Goal: Transaction & Acquisition: Subscribe to service/newsletter

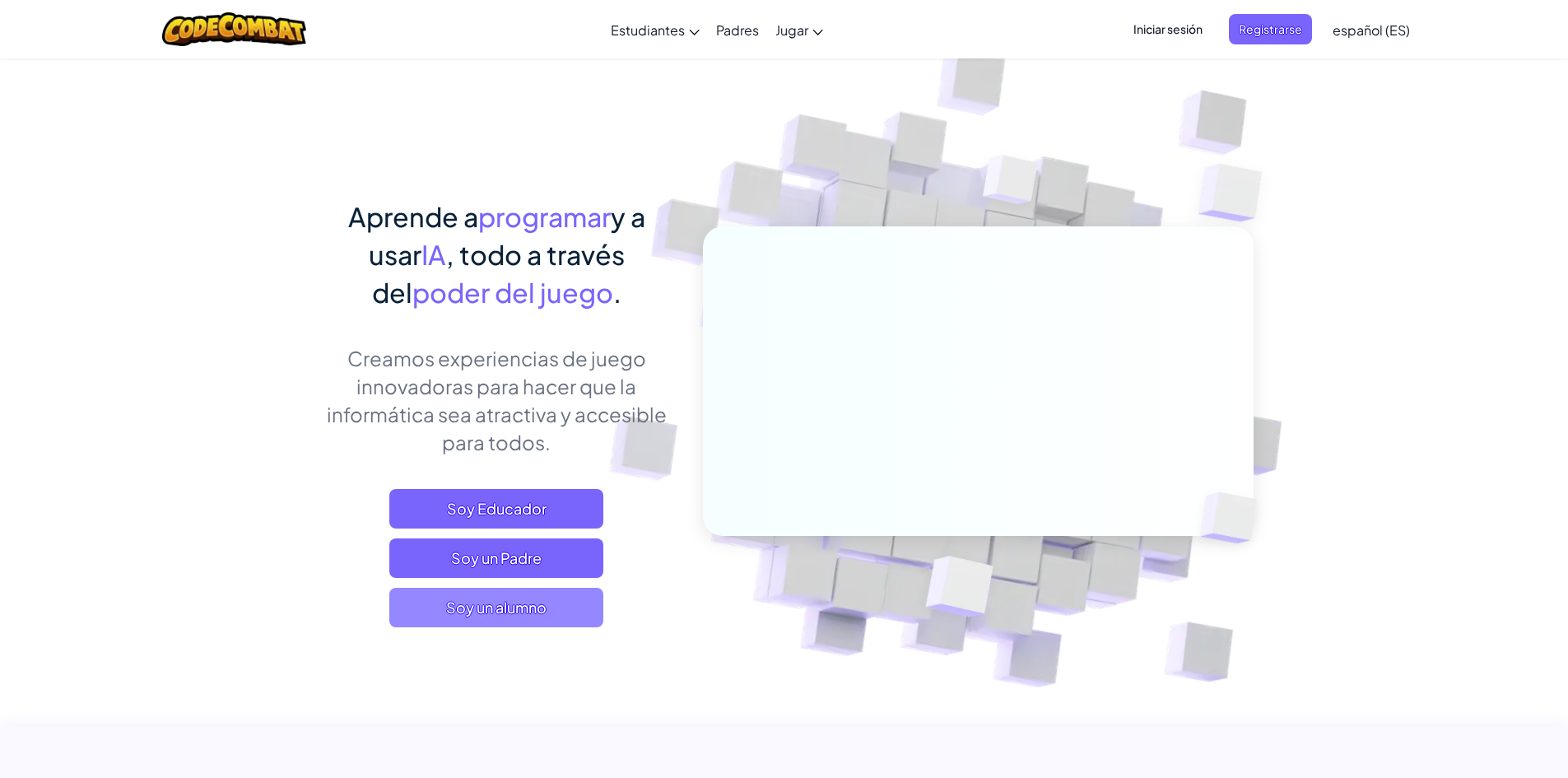
click at [470, 606] on span "Soy un alumno" at bounding box center [497, 607] width 214 height 40
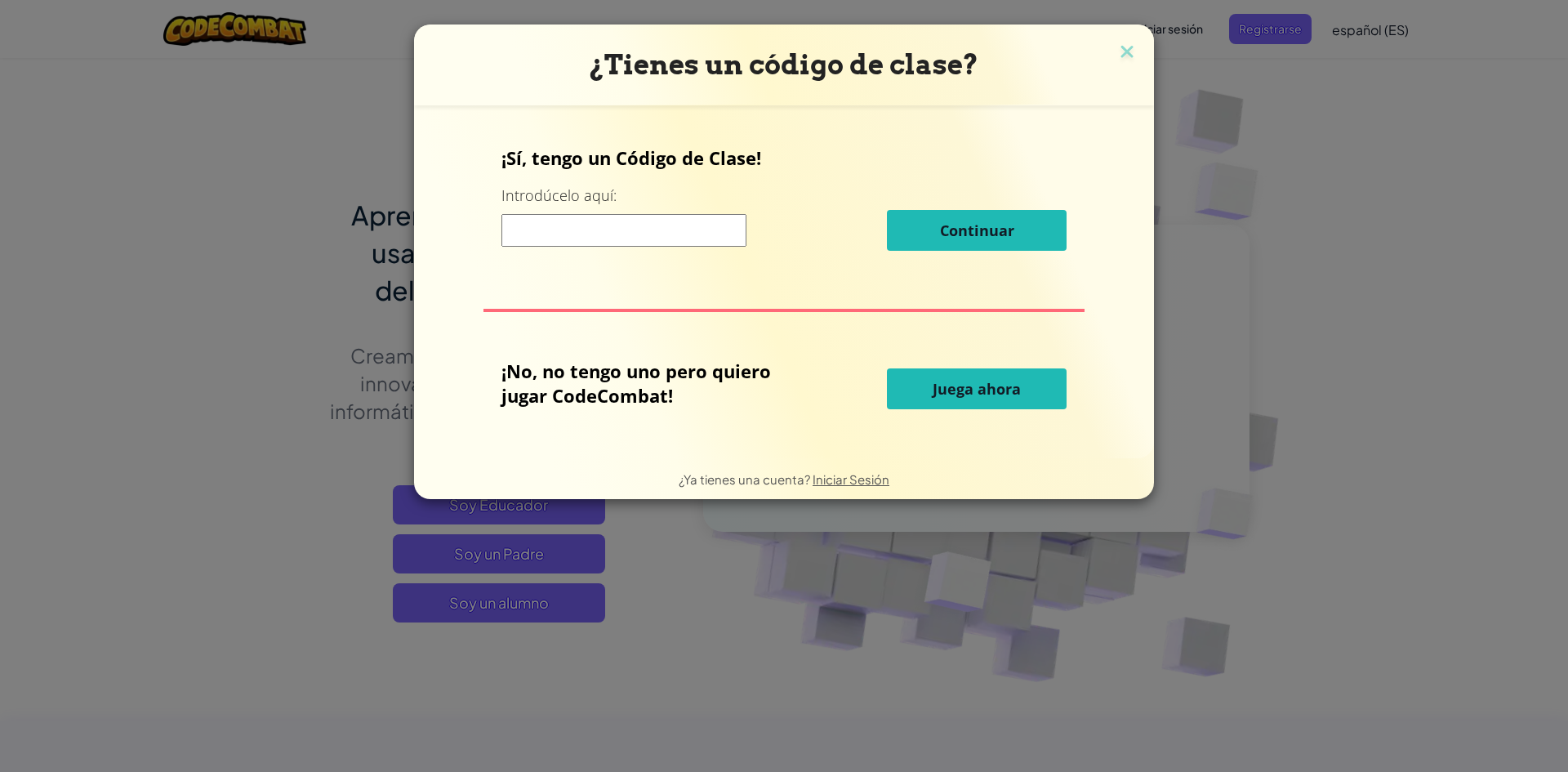
click at [605, 232] on input at bounding box center [624, 230] width 245 height 33
click at [922, 386] on button "Juega ahora" at bounding box center [976, 389] width 180 height 41
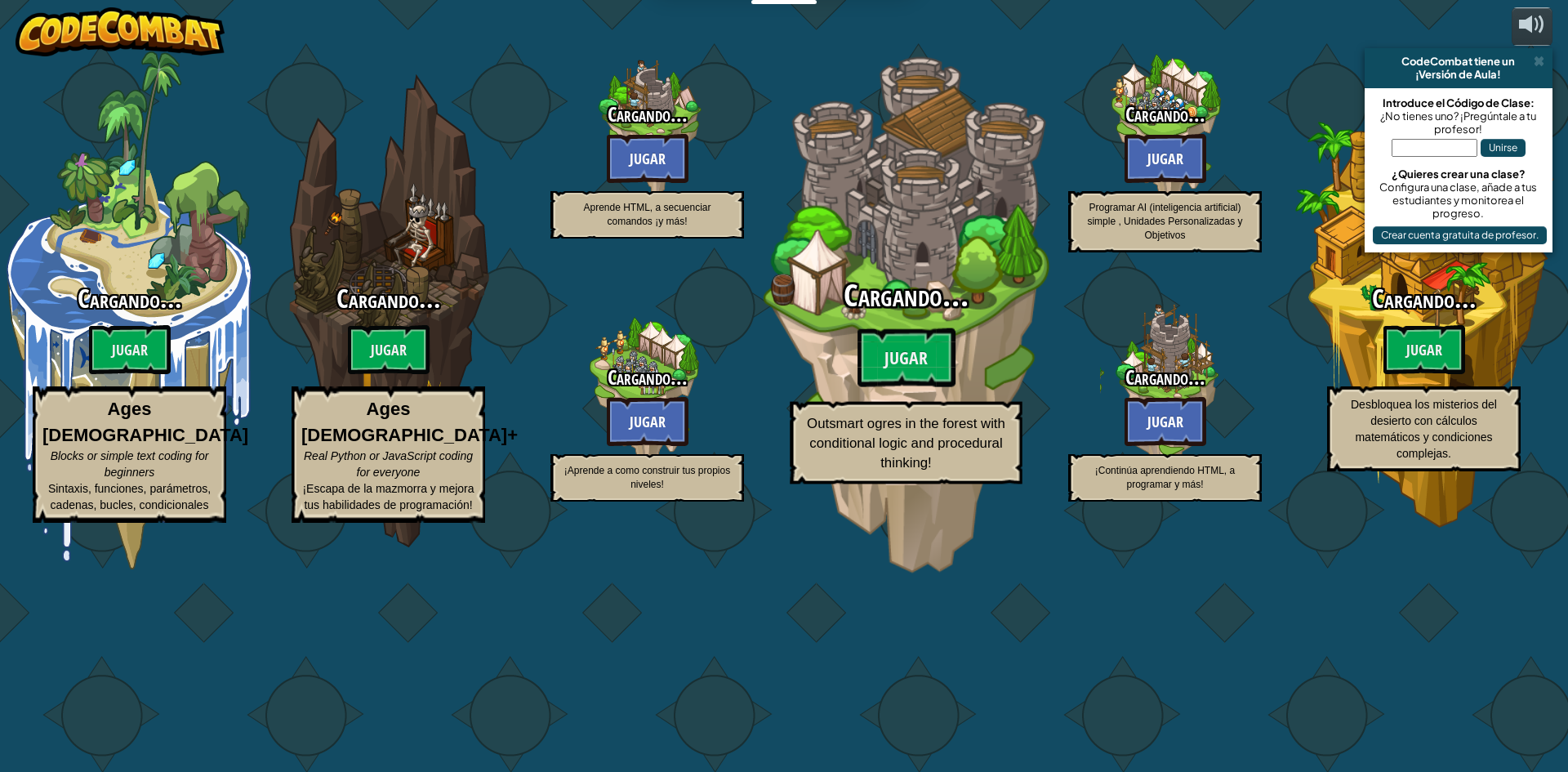
select select "es-ES"
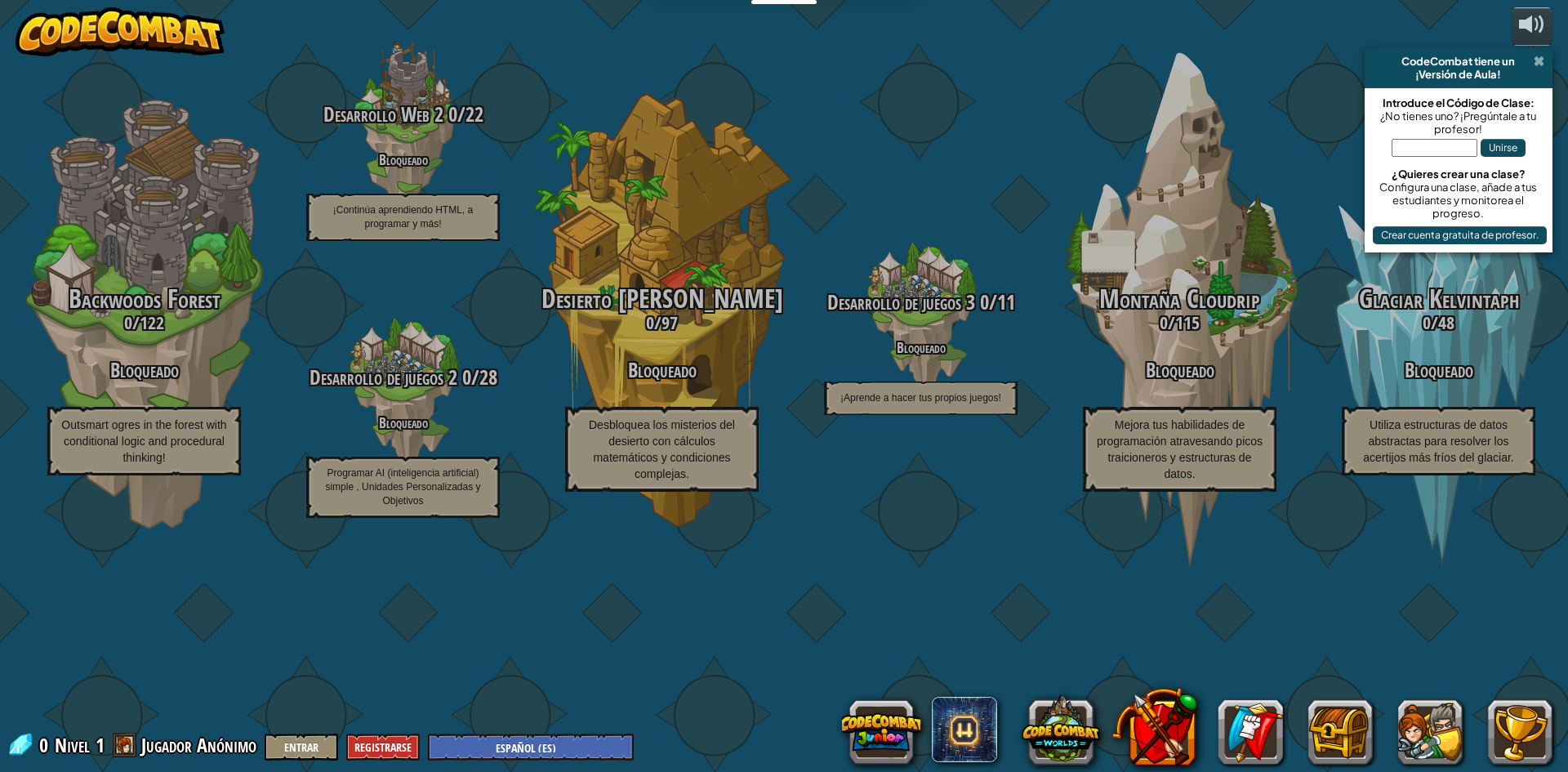
click at [1535, 58] on span at bounding box center [1539, 61] width 11 height 13
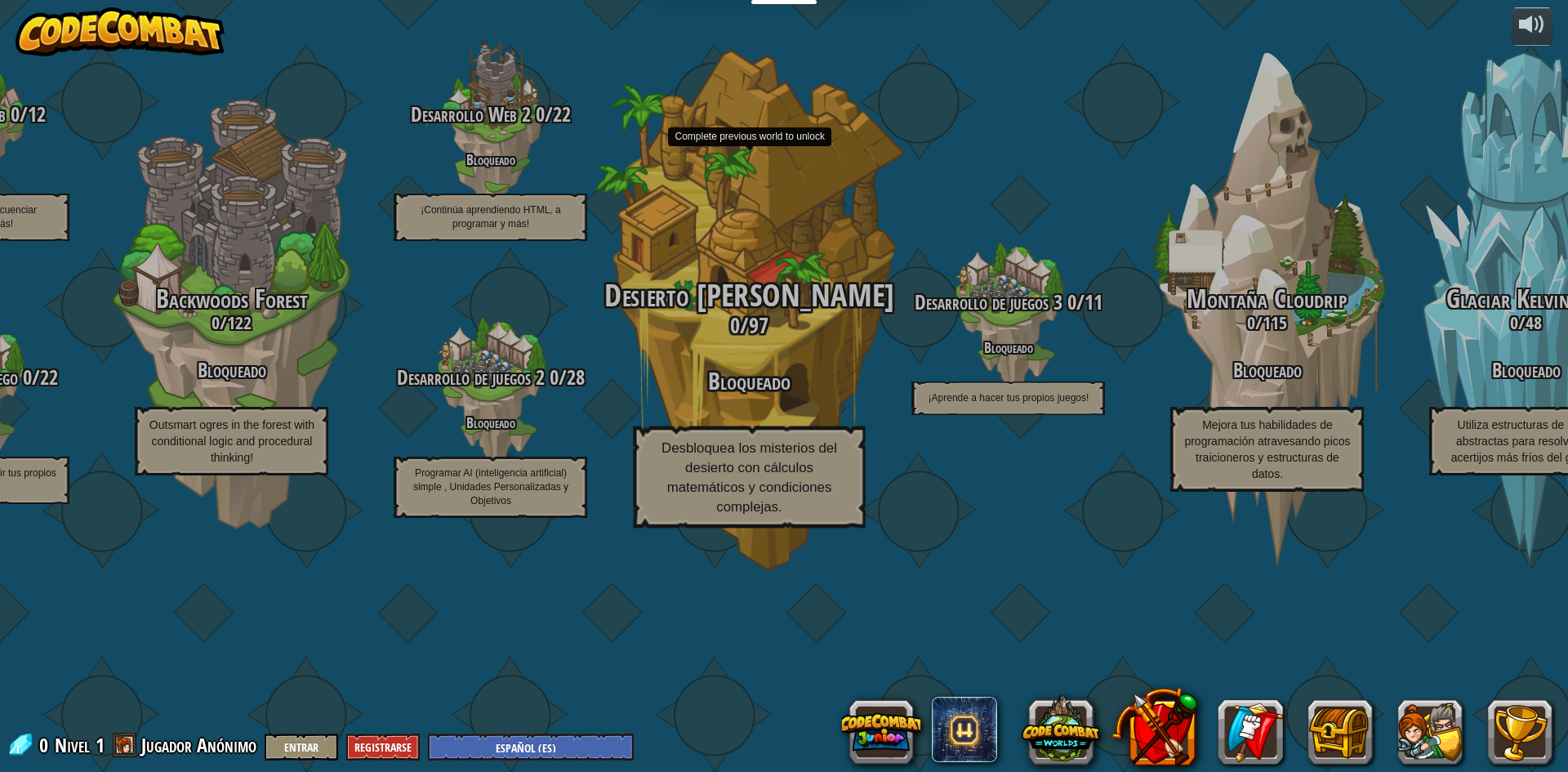
click at [700, 338] on h3 "0 / 97" at bounding box center [749, 325] width 310 height 24
drag, startPoint x: 691, startPoint y: 480, endPoint x: 684, endPoint y: 500, distance: 21.2
click at [684, 500] on div "Desierto [PERSON_NAME] 0 / 97 Bloqueado Desbloquea los misterios del desierto c…" at bounding box center [749, 404] width 310 height 250
click at [672, 514] on div "Desierto [PERSON_NAME] 0 / 97 Bloqueado Desbloquea los misterios del desierto c…" at bounding box center [749, 404] width 310 height 250
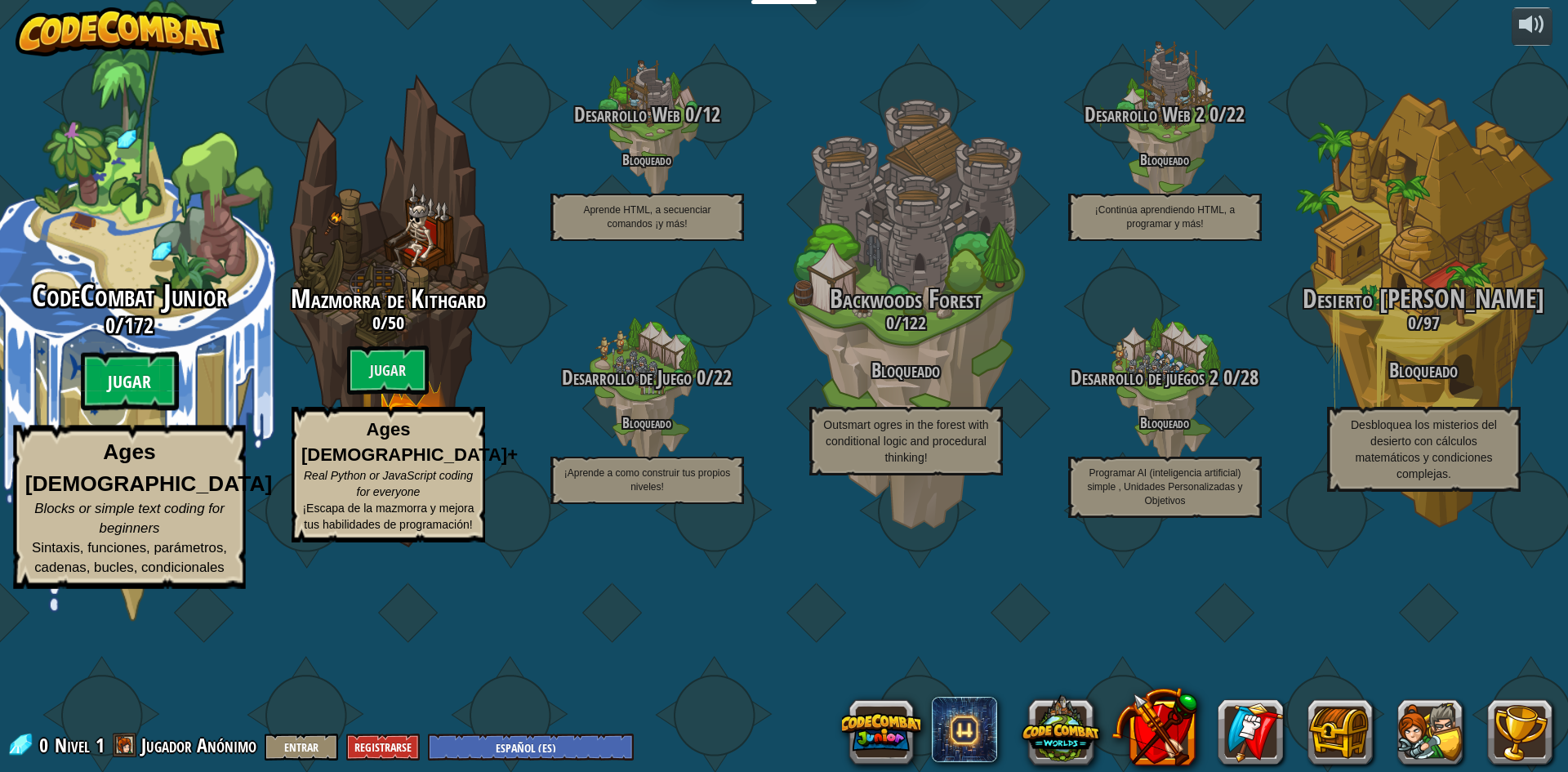
click at [151, 411] on btn "Jugar" at bounding box center [129, 382] width 98 height 59
select select "es-ES"
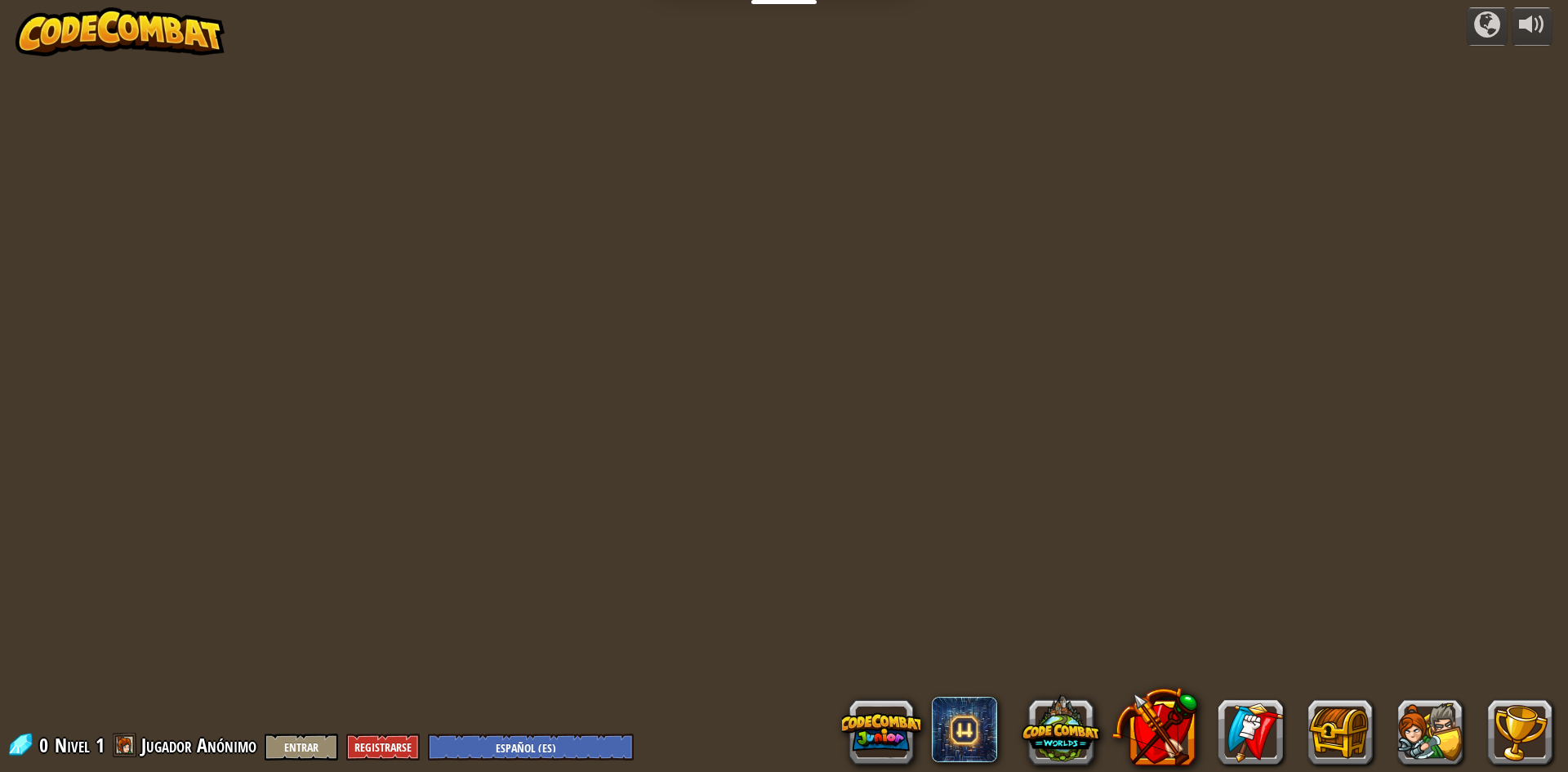
select select "es-ES"
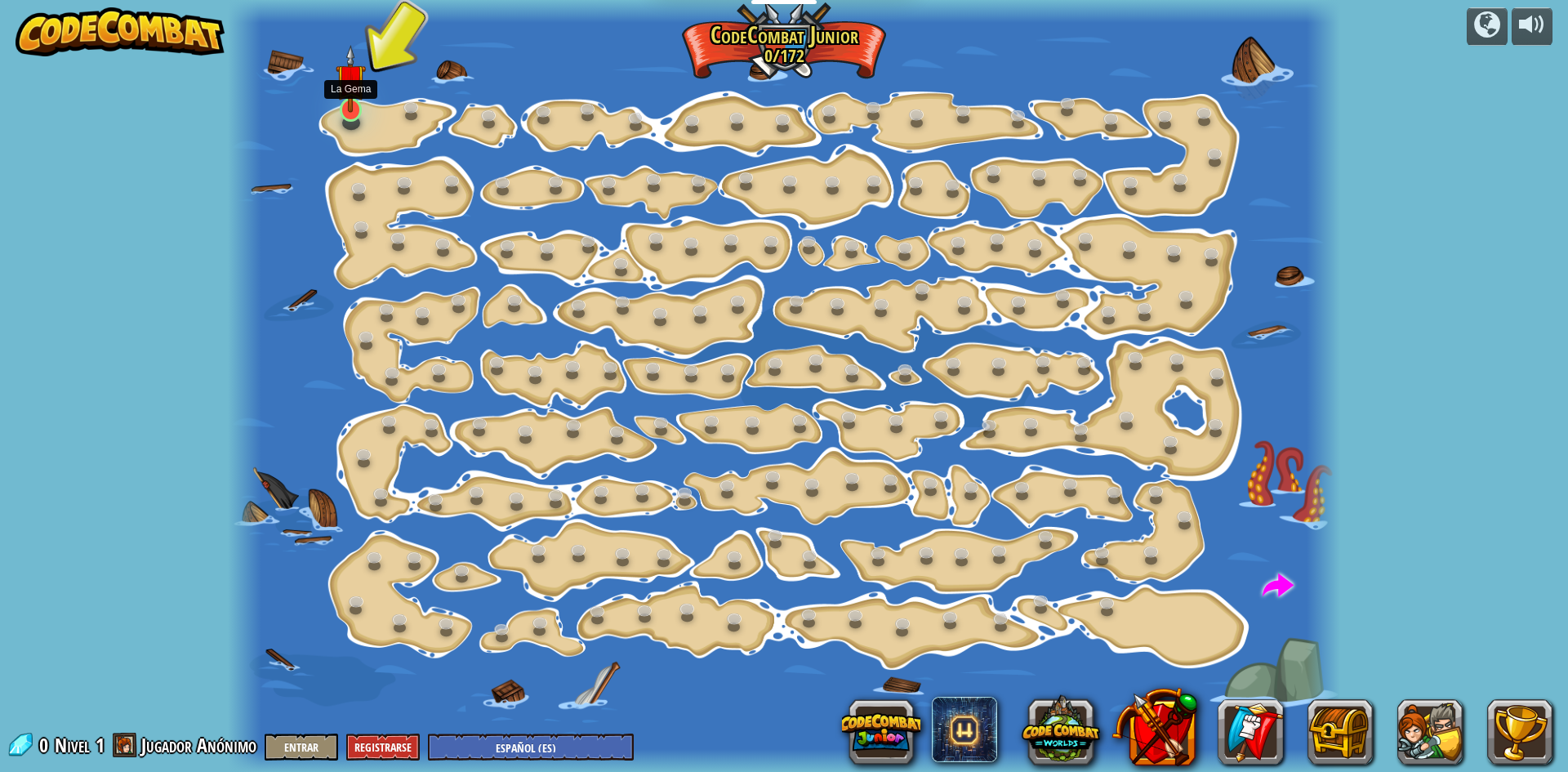
click at [339, 112] on div at bounding box center [350, 110] width 22 height 24
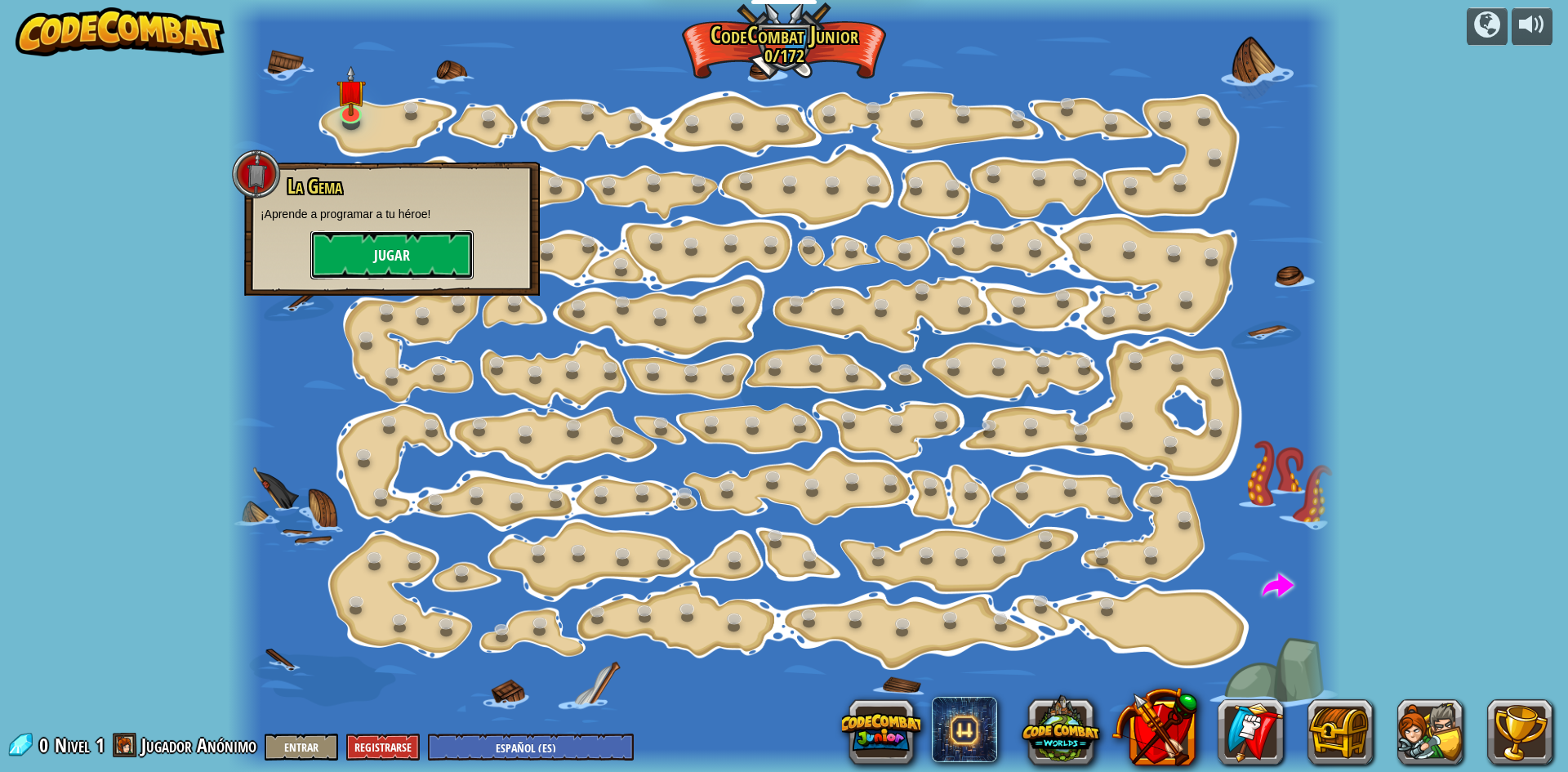
click at [383, 238] on button "Jugar" at bounding box center [391, 254] width 163 height 49
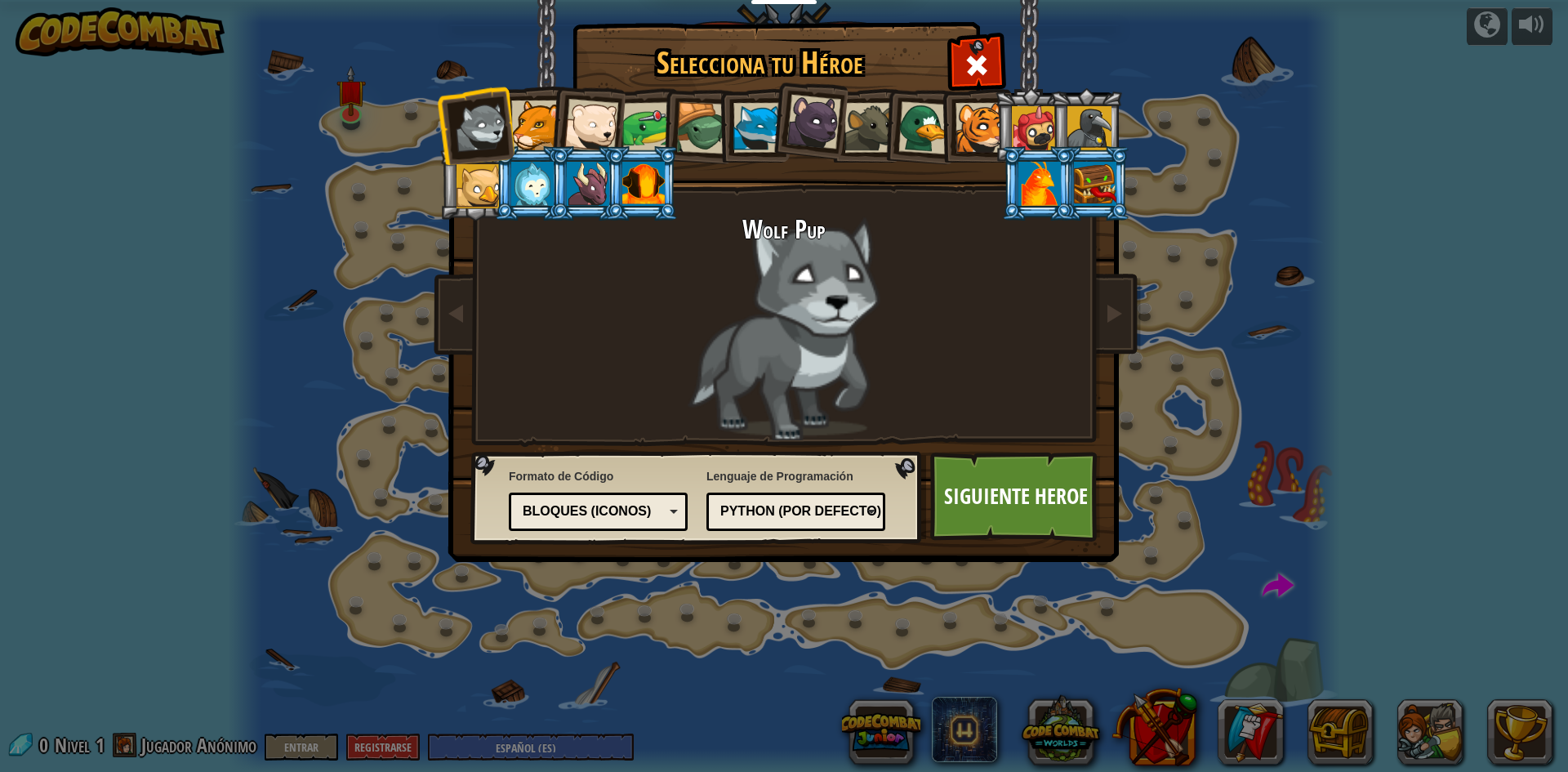
click at [602, 500] on div "Bloques (iconos)" at bounding box center [598, 512] width 158 height 25
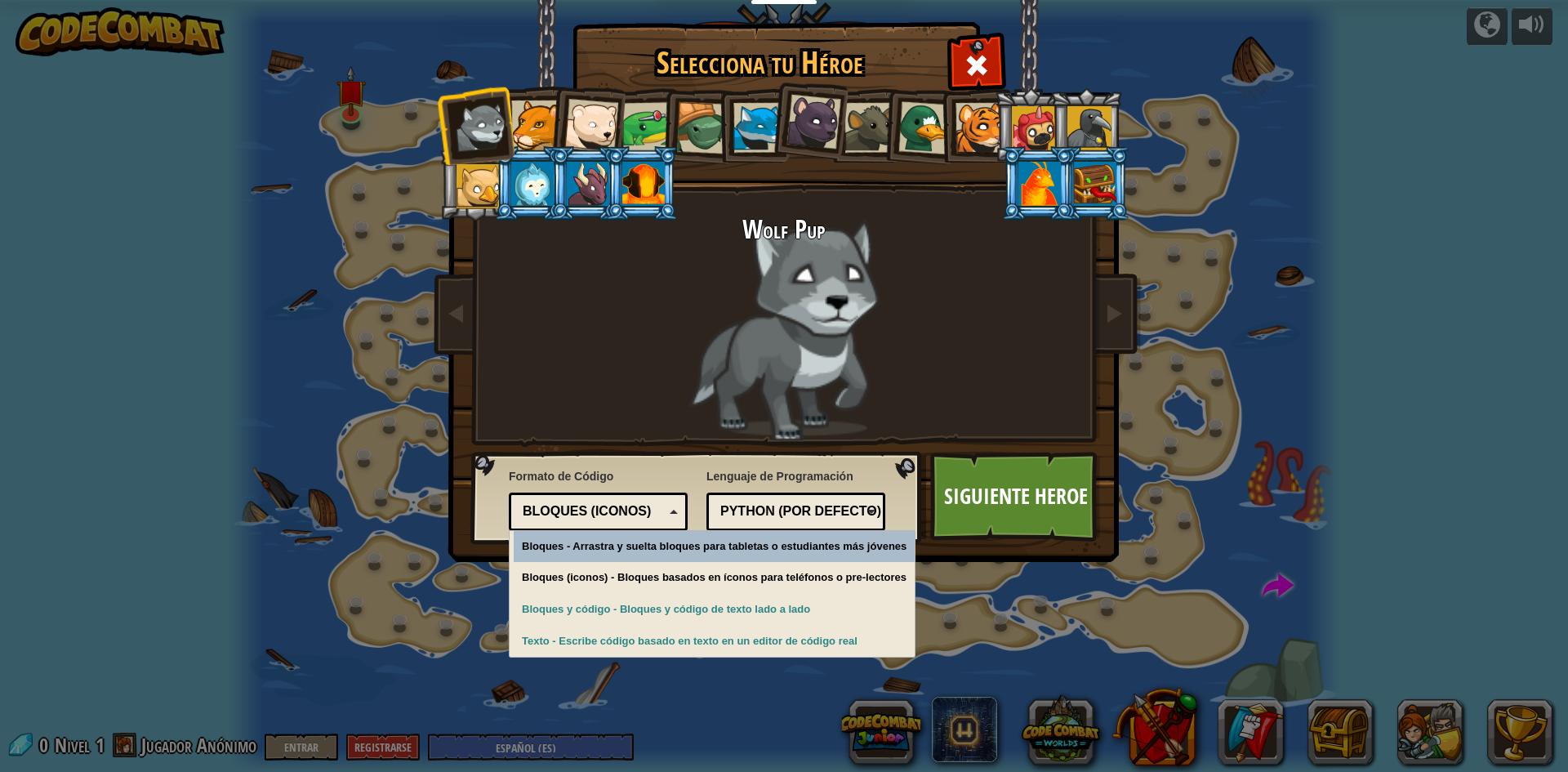
click at [690, 238] on h2 "Wolf Pup" at bounding box center [783, 230] width 612 height 29
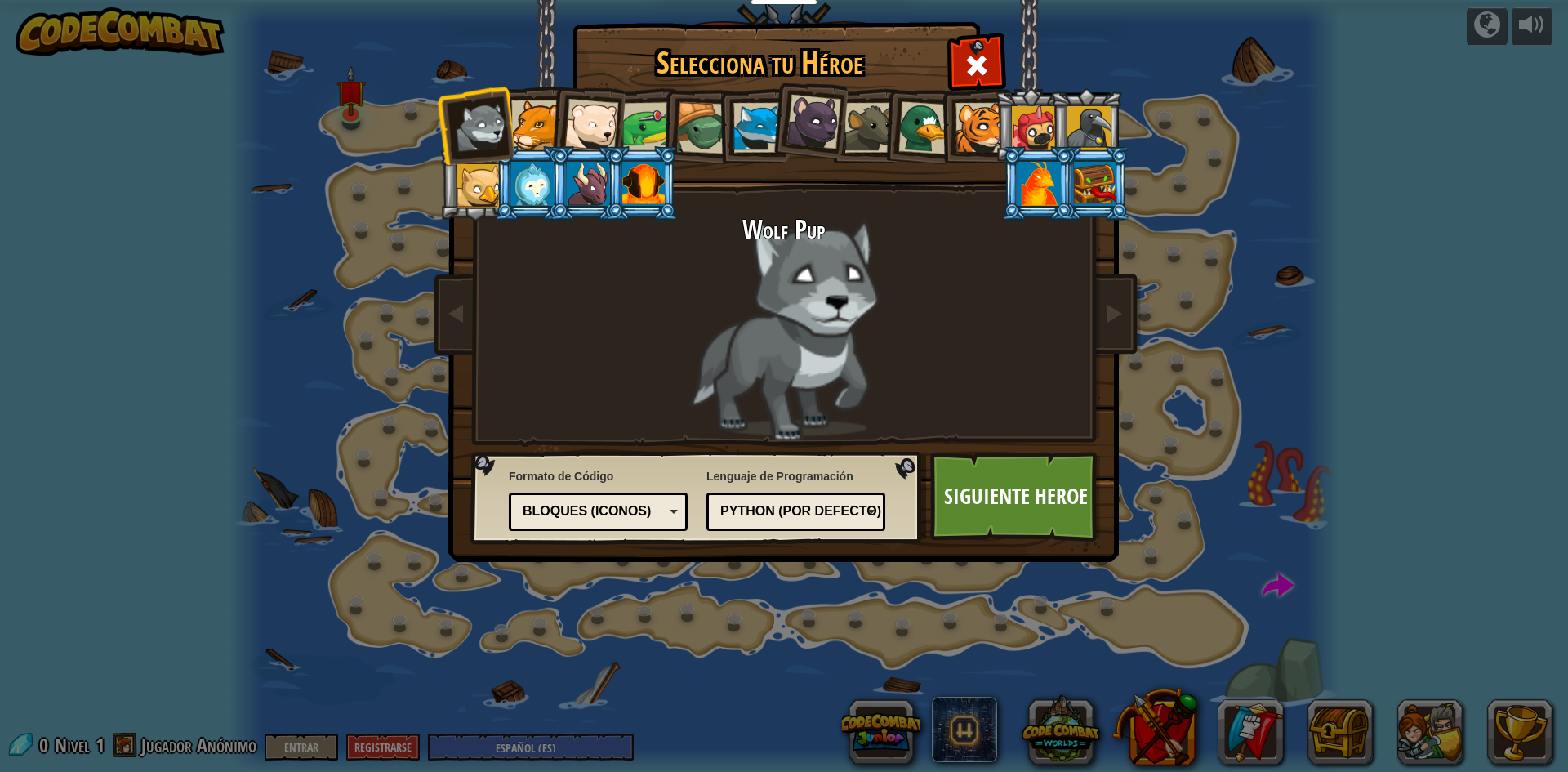
click at [906, 296] on div "Wolf Pup" at bounding box center [783, 328] width 612 height 225
click at [1004, 170] on li at bounding box center [1038, 183] width 73 height 74
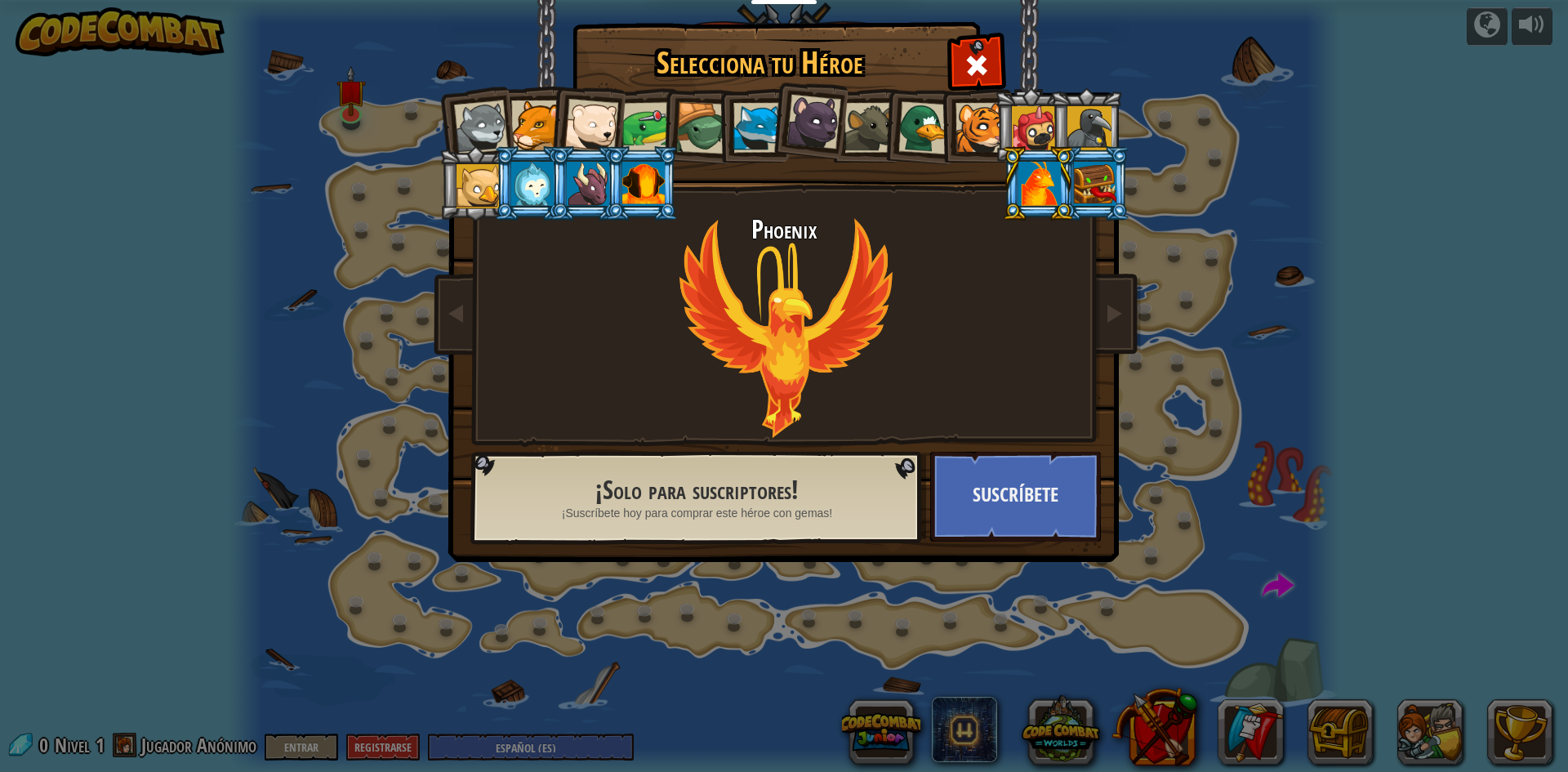
click at [744, 505] on span "¡Suscríbete hoy para comprar este héroe con gemas!" at bounding box center [698, 513] width 271 height 16
click at [1034, 514] on button "Suscríbete" at bounding box center [1016, 497] width 171 height 90
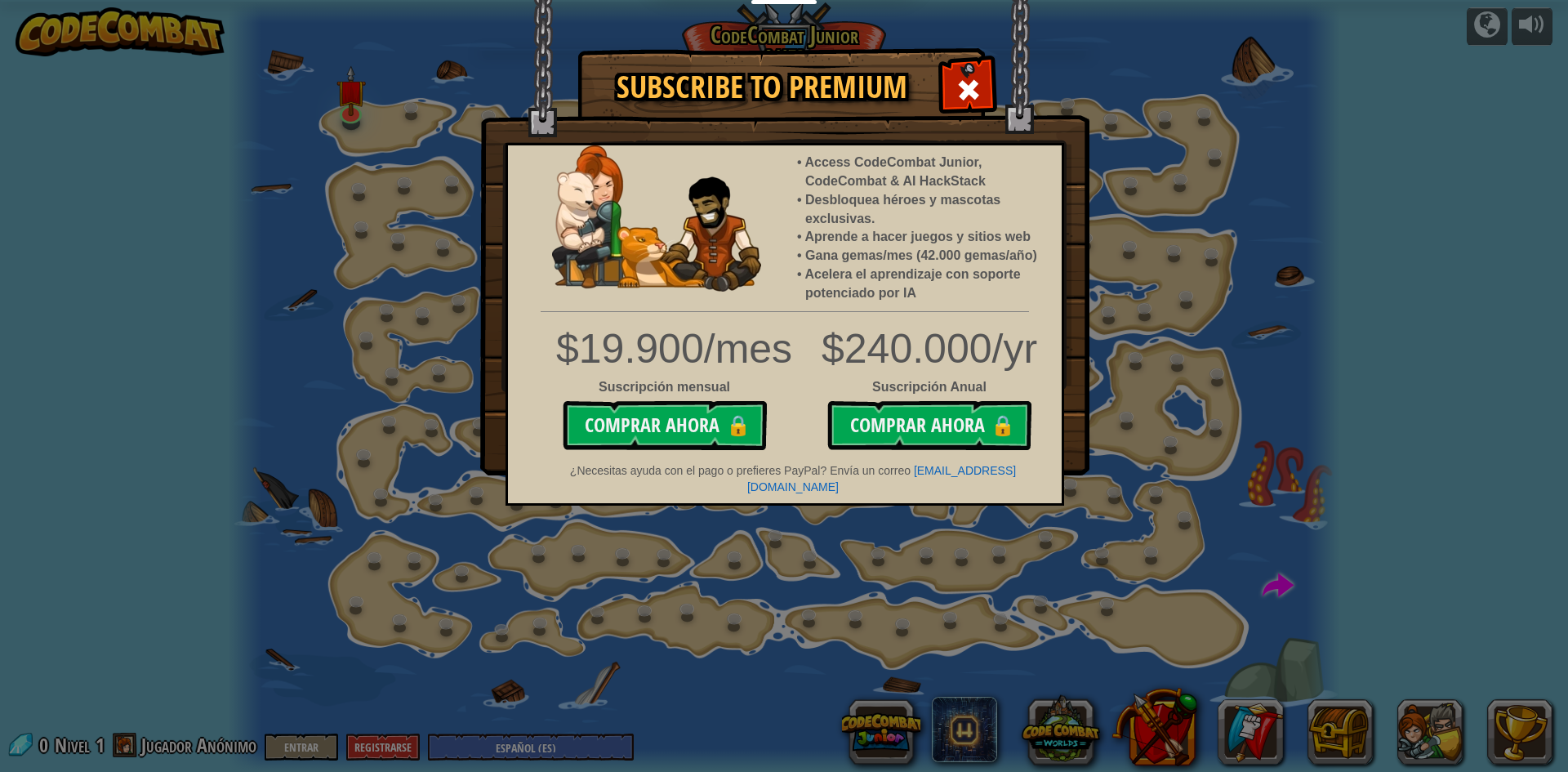
click at [1317, 66] on div "Subscribe to Premium Access CodeCombat Junior, CodeCombat & AI HackStack Desblo…" at bounding box center [784, 386] width 1568 height 772
click at [960, 86] on span at bounding box center [968, 89] width 26 height 26
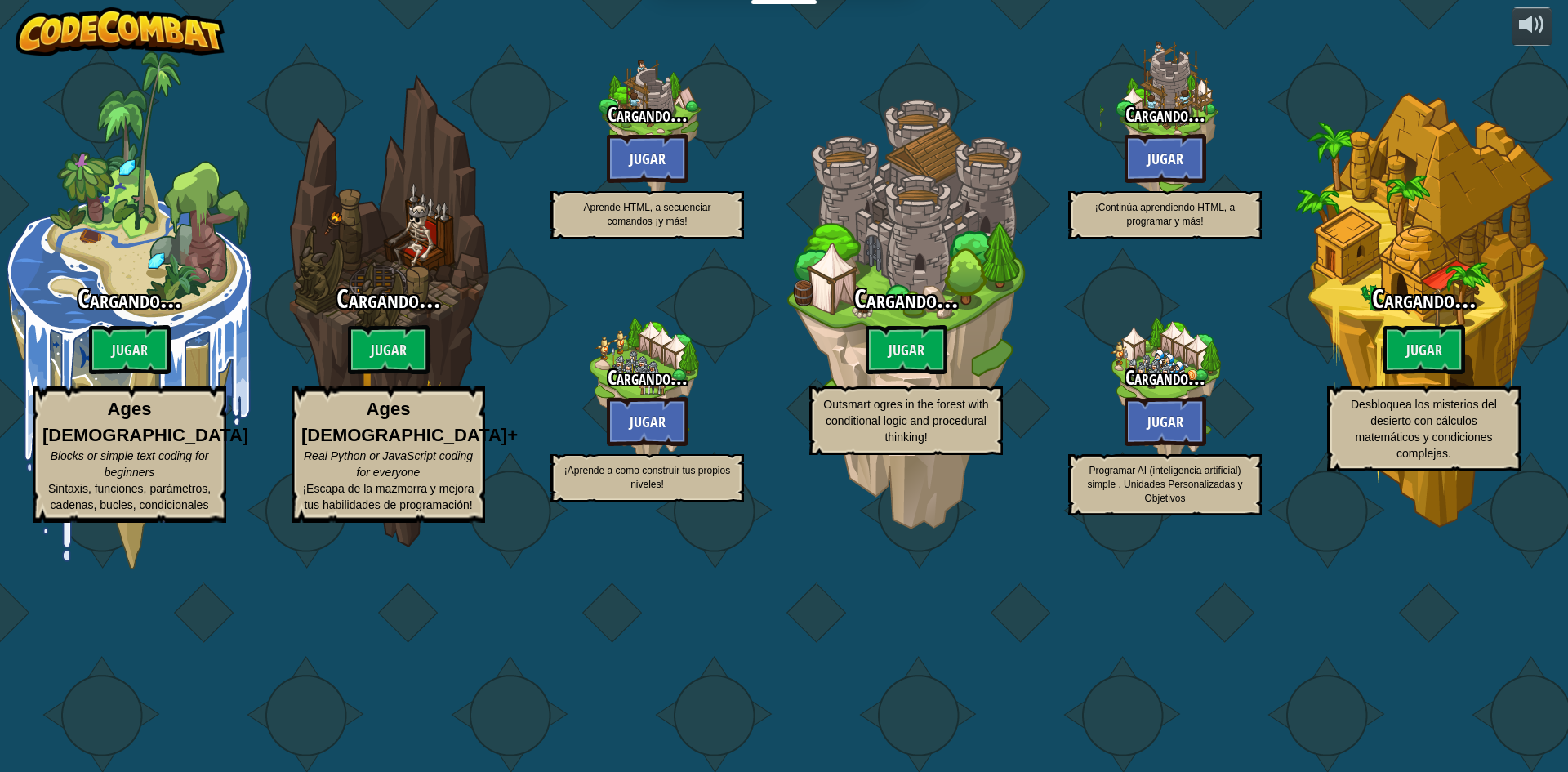
select select "es-ES"
